Goal: Navigation & Orientation: Understand site structure

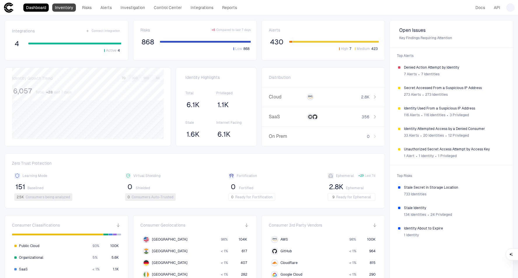
click at [64, 11] on link "Inventory" at bounding box center [64, 8] width 24 height 8
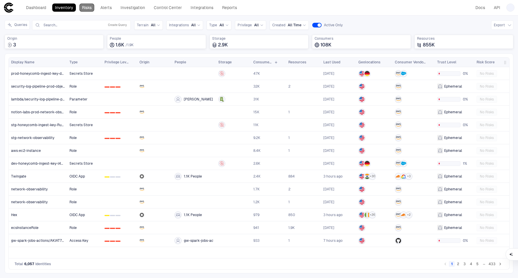
click at [88, 6] on link "Risks" at bounding box center [86, 8] width 15 height 8
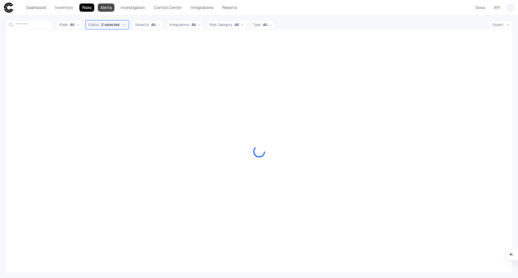
click at [108, 8] on link "Alerts" at bounding box center [106, 8] width 17 height 8
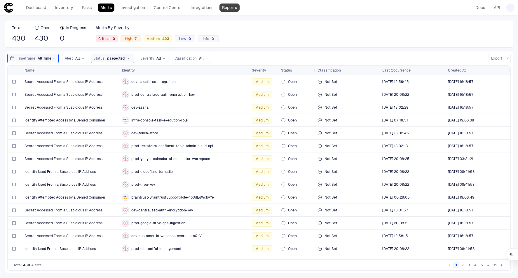
click at [231, 6] on link "Reports" at bounding box center [229, 8] width 20 height 8
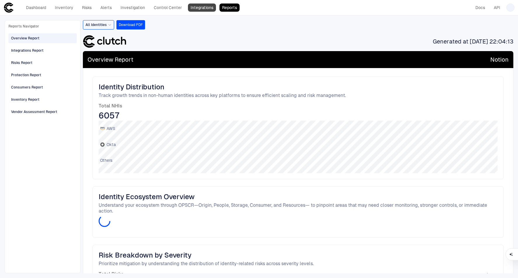
click at [211, 6] on link "Integrations" at bounding box center [202, 8] width 28 height 8
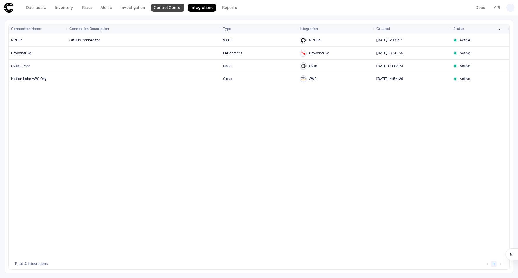
click at [162, 7] on link "Control Center" at bounding box center [167, 8] width 33 height 8
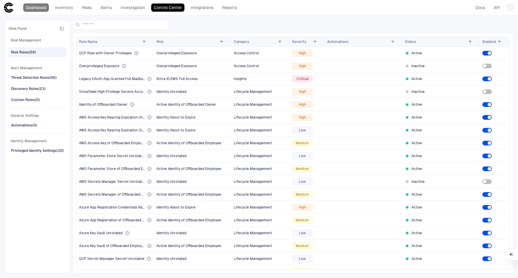
click at [42, 6] on link "Dashboard" at bounding box center [35, 8] width 25 height 8
